Goal: Task Accomplishment & Management: Manage account settings

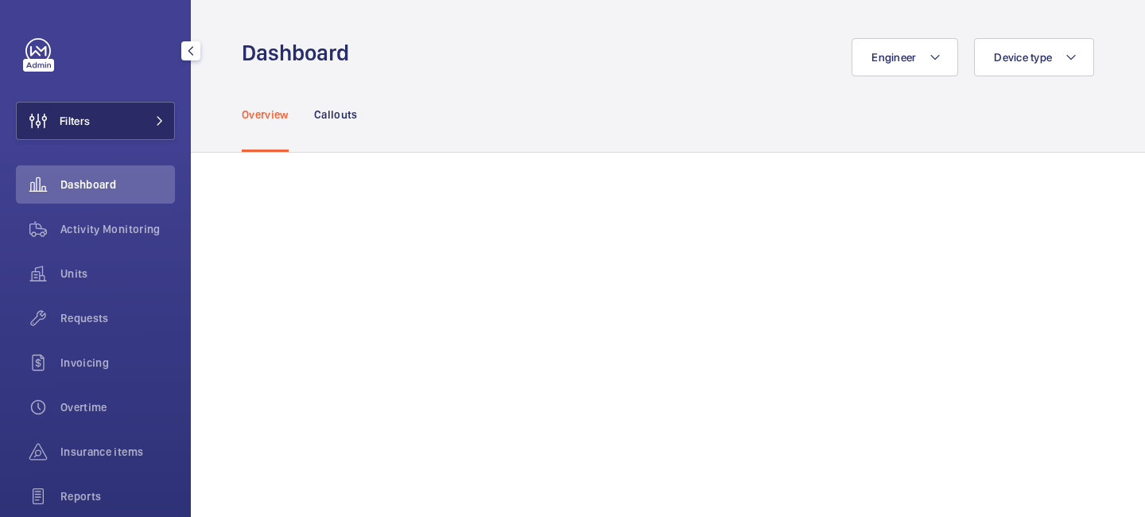
click at [168, 126] on button "Filters" at bounding box center [95, 121] width 159 height 38
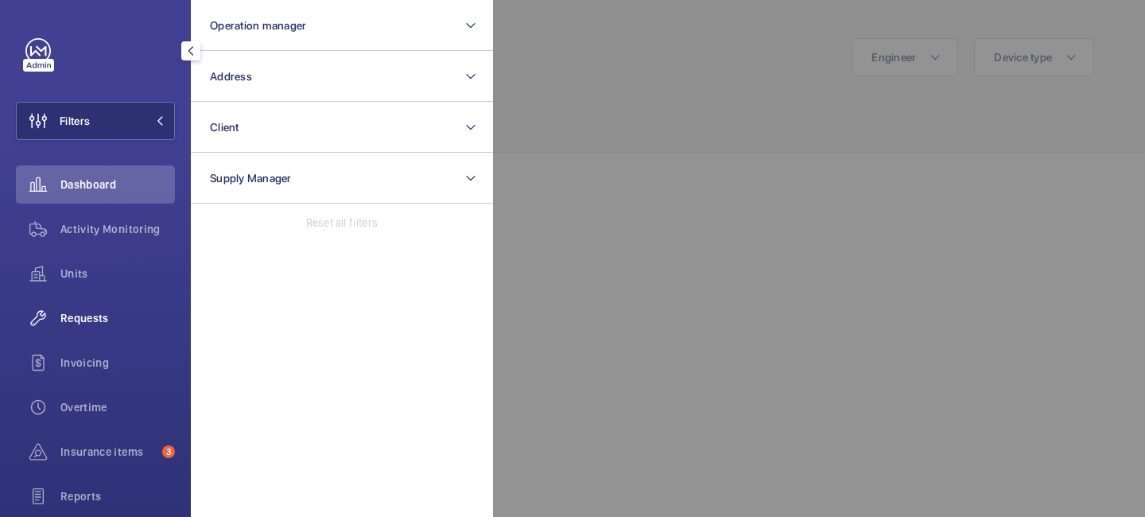
click at [95, 311] on span "Requests" at bounding box center [117, 318] width 115 height 16
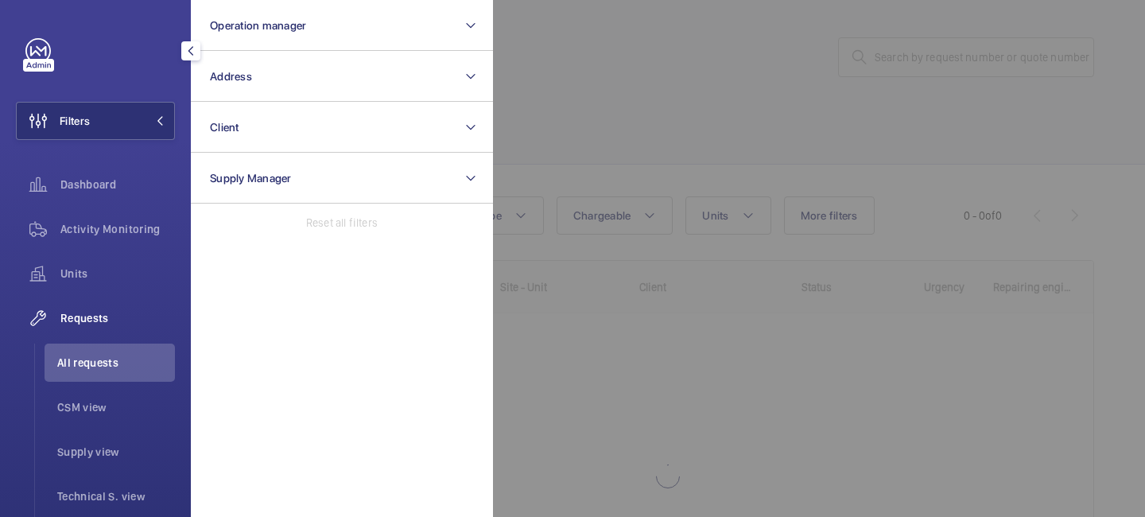
click at [537, 100] on div at bounding box center [1065, 258] width 1145 height 517
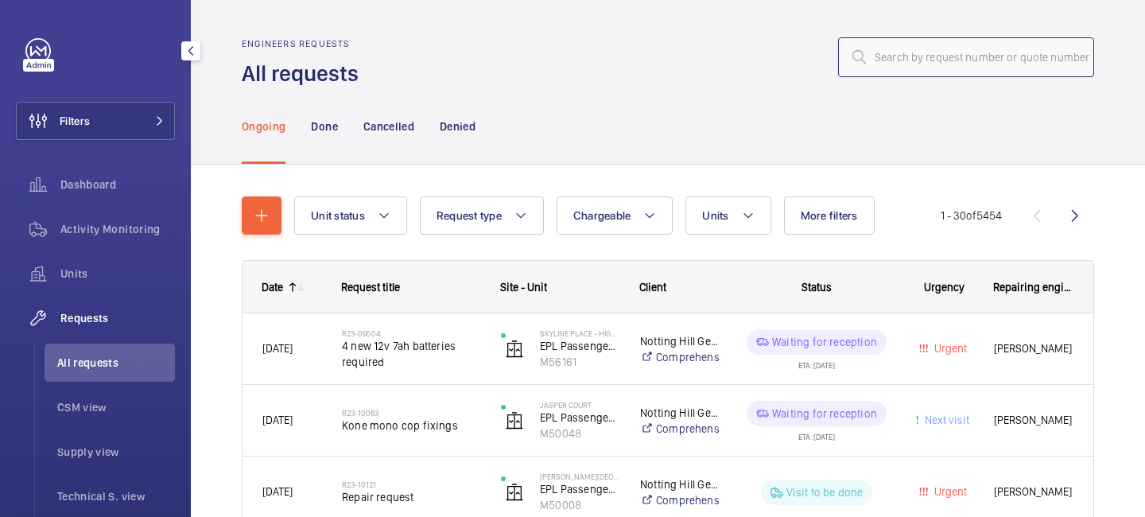
click at [900, 43] on input "text" at bounding box center [966, 57] width 256 height 40
paste input "R25-10782"
type input "R25-10782"
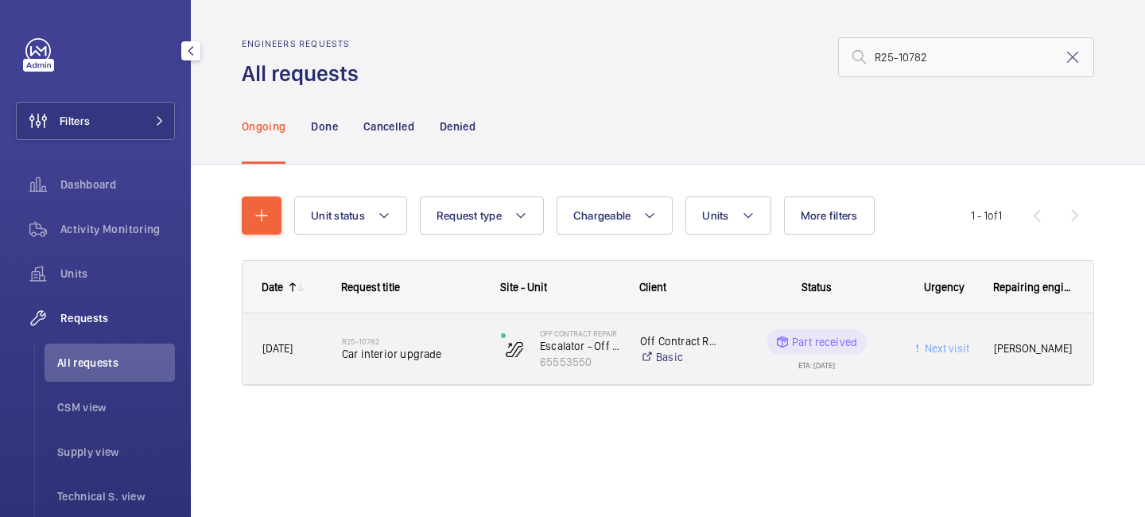
click at [385, 358] on span "Car interior upgrade" at bounding box center [411, 354] width 138 height 16
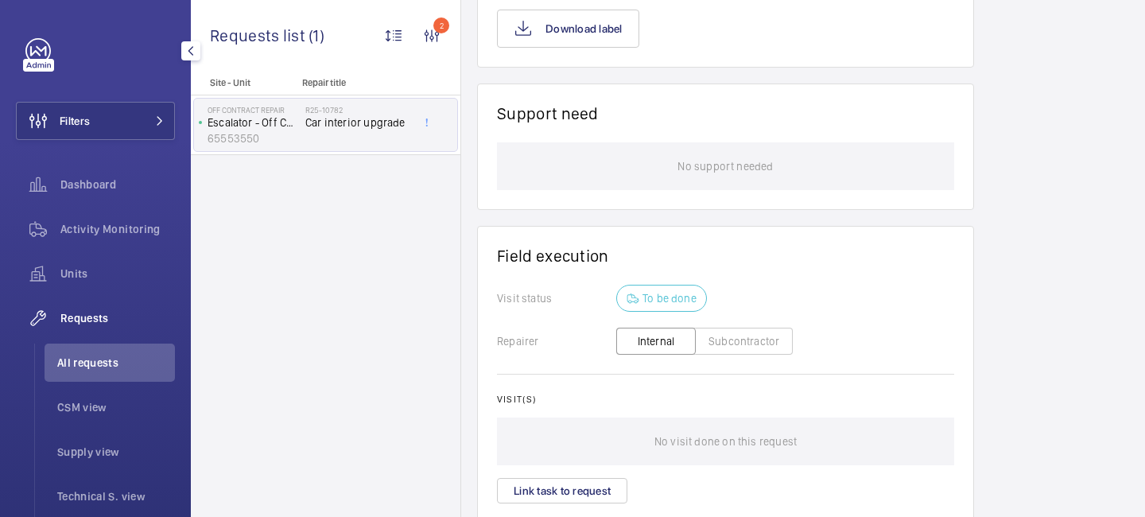
scroll to position [1724, 0]
